Goal: Answer question/provide support: Share knowledge or assist other users

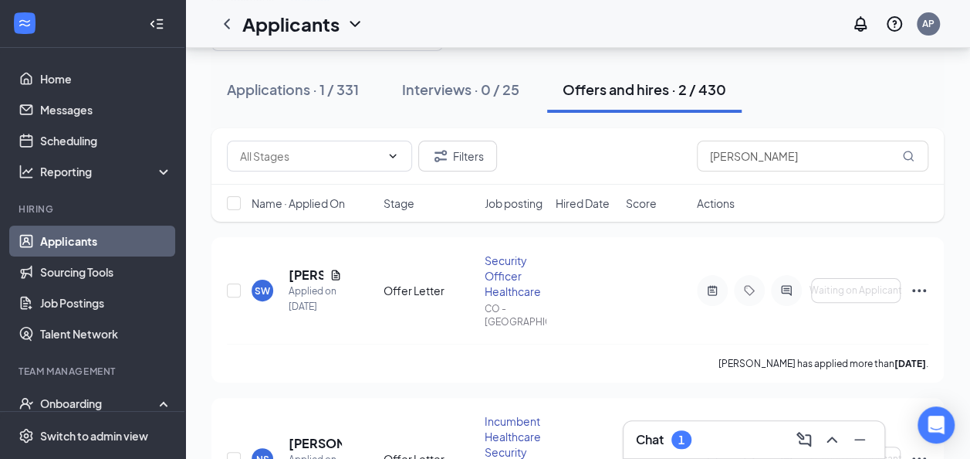
scroll to position [77, 0]
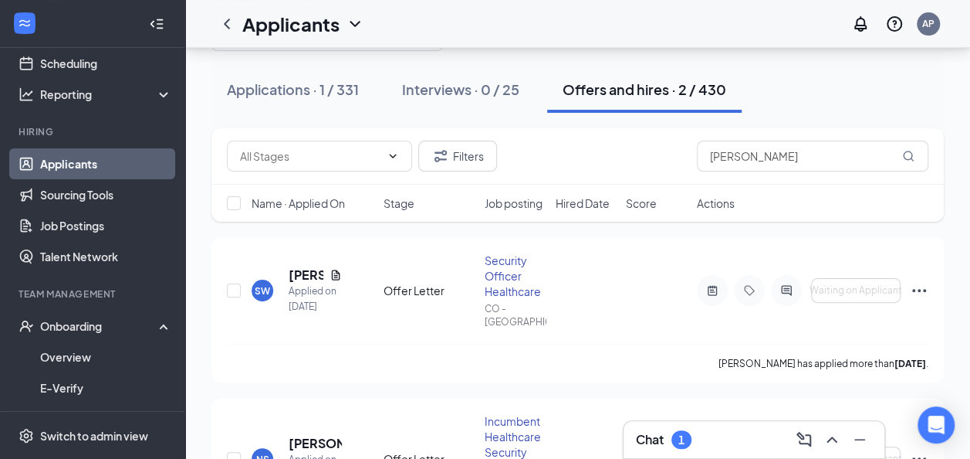
click at [673, 432] on div "Chat 1" at bounding box center [664, 439] width 56 height 19
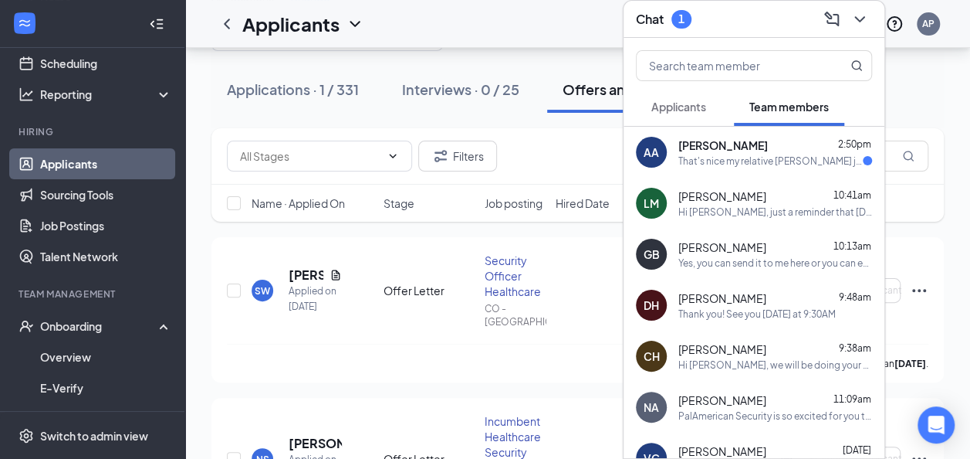
click at [702, 148] on span "[PERSON_NAME]" at bounding box center [724, 144] width 90 height 15
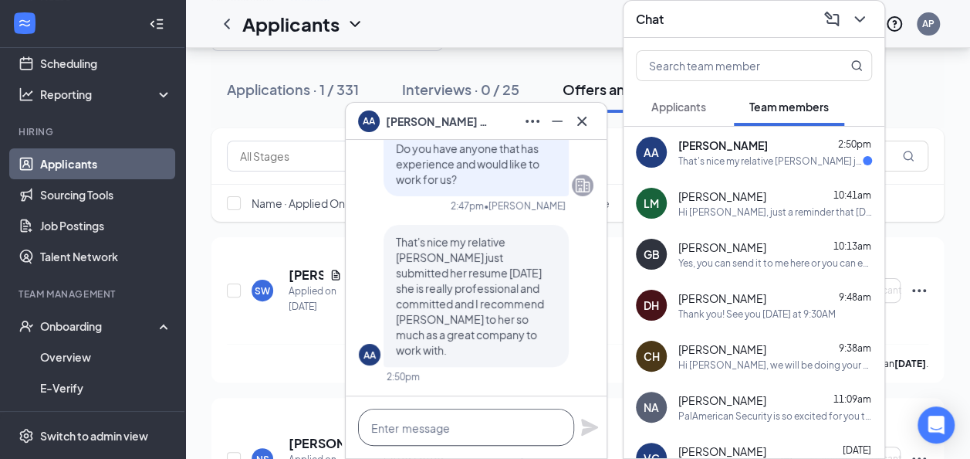
click at [488, 430] on textarea at bounding box center [466, 426] width 216 height 37
click at [491, 430] on textarea at bounding box center [466, 426] width 216 height 37
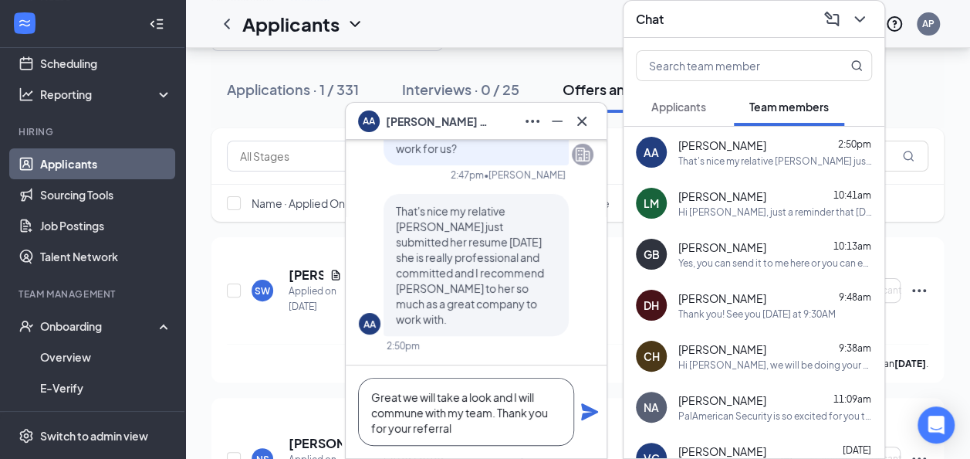
type textarea "Great we will take a look and I will commune with my team. Thank you for your r…"
click at [588, 412] on icon "Plane" at bounding box center [589, 411] width 19 height 19
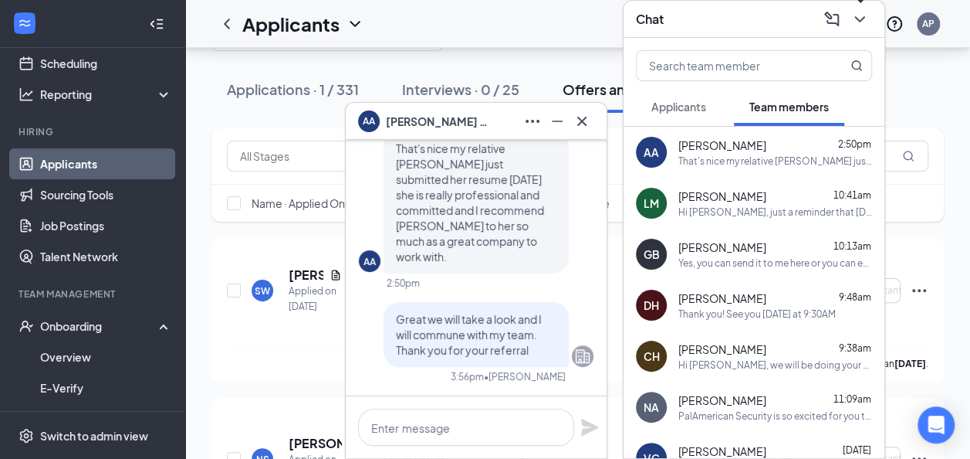
click at [867, 22] on icon "ChevronDown" at bounding box center [860, 19] width 19 height 19
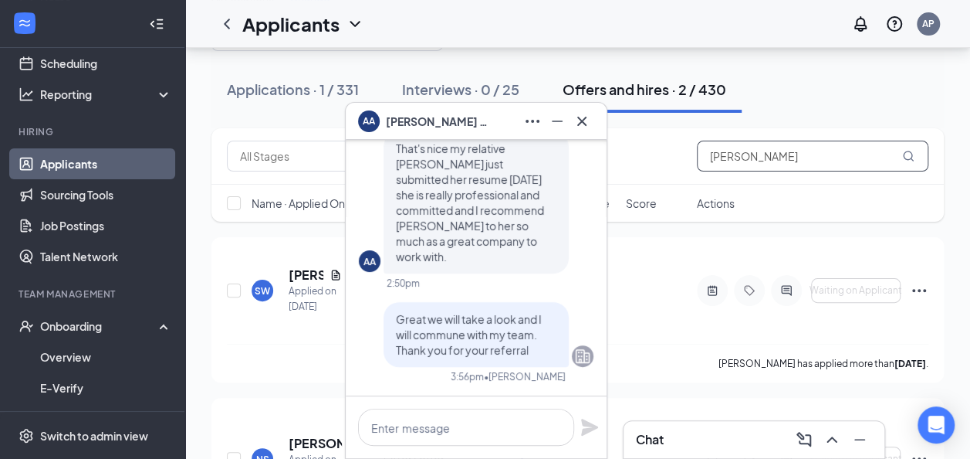
click at [807, 154] on input "[PERSON_NAME]" at bounding box center [813, 155] width 232 height 31
type input "s"
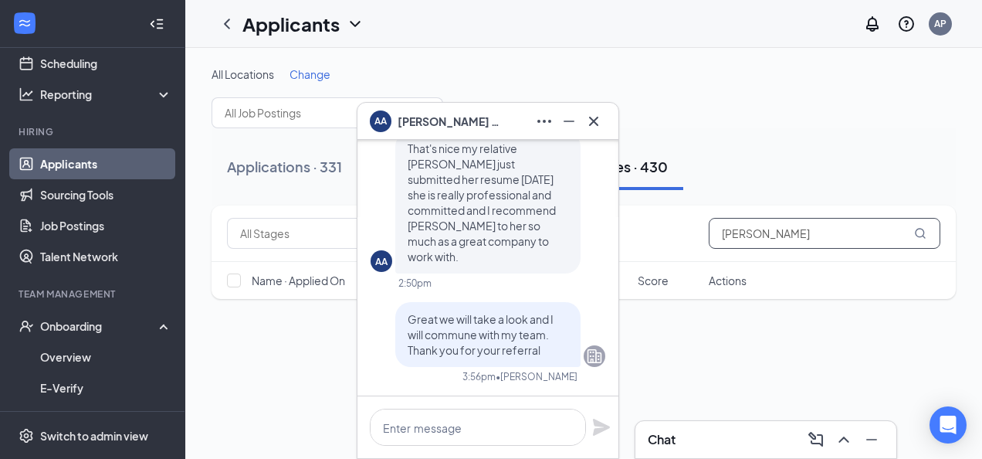
type input "[PERSON_NAME]"
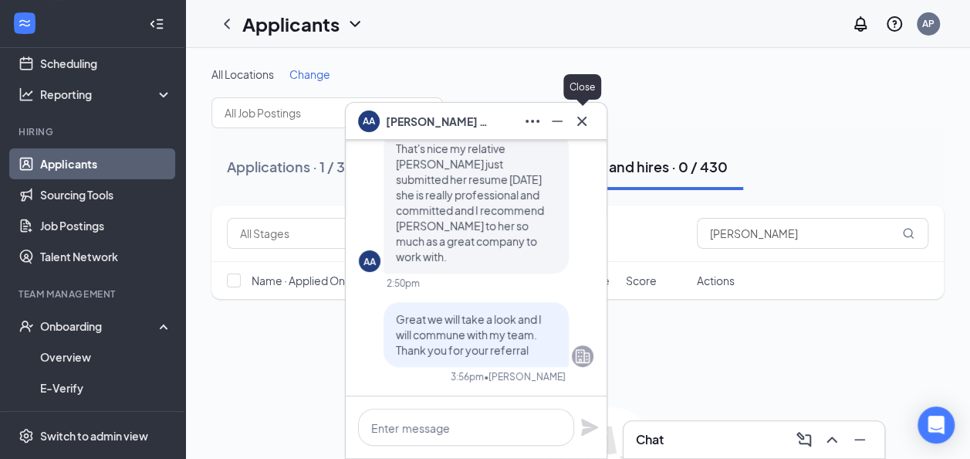
click at [589, 119] on icon "Cross" at bounding box center [582, 121] width 19 height 19
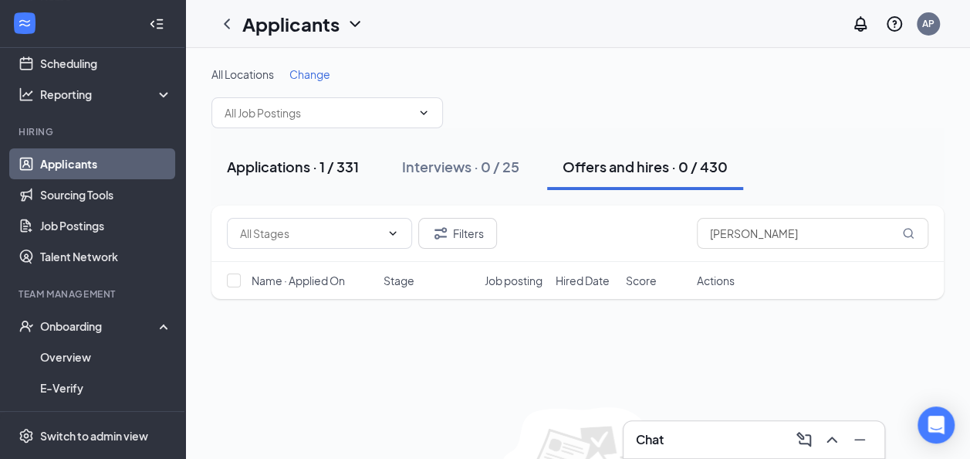
click at [334, 174] on div "Applications · 1 / 331" at bounding box center [293, 166] width 132 height 19
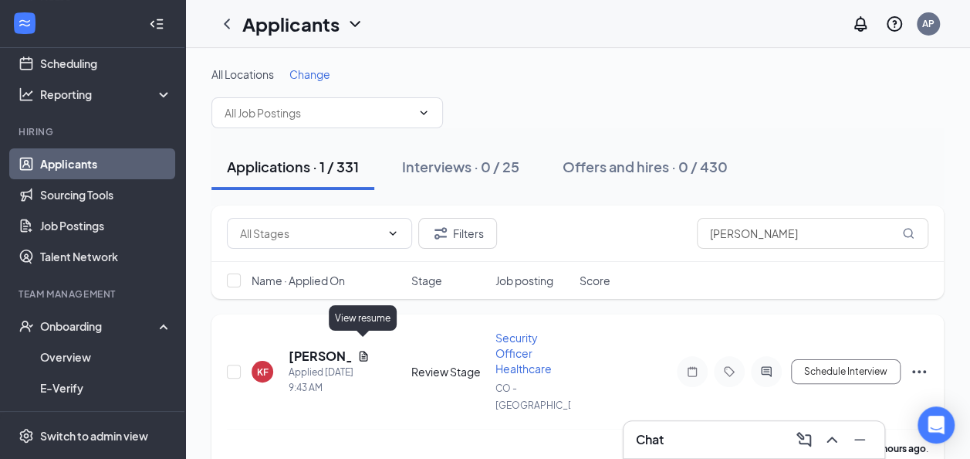
click at [363, 350] on icon "Document" at bounding box center [363, 356] width 12 height 12
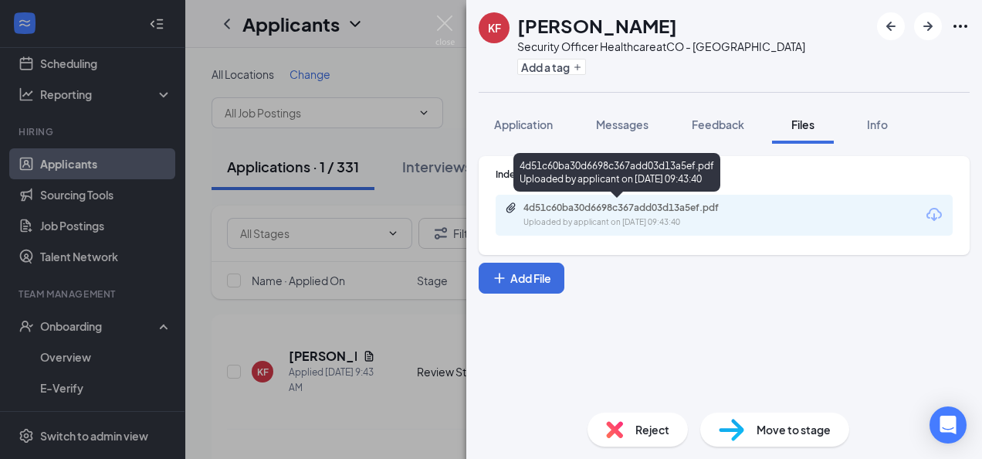
click at [594, 218] on div "Uploaded by applicant on [DATE] 09:43:40" at bounding box center [639, 222] width 232 height 12
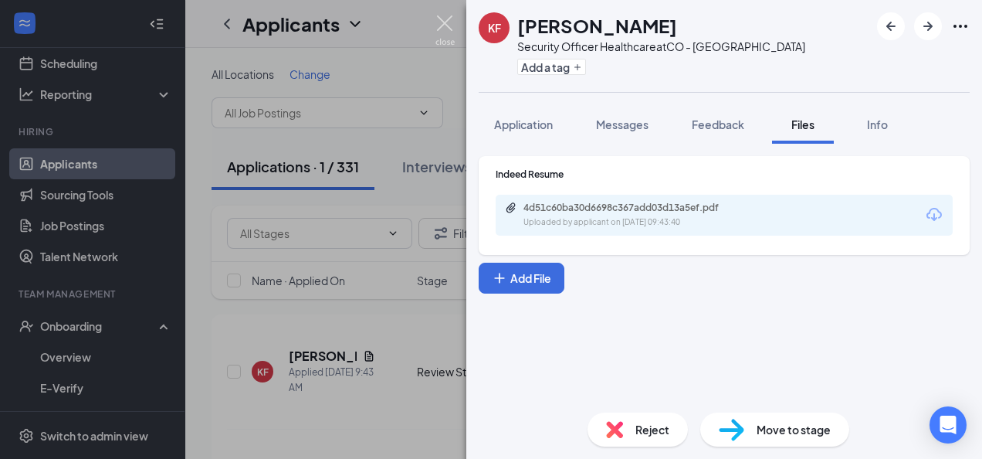
click at [445, 22] on img at bounding box center [444, 30] width 19 height 30
